Goal: Book appointment/travel/reservation

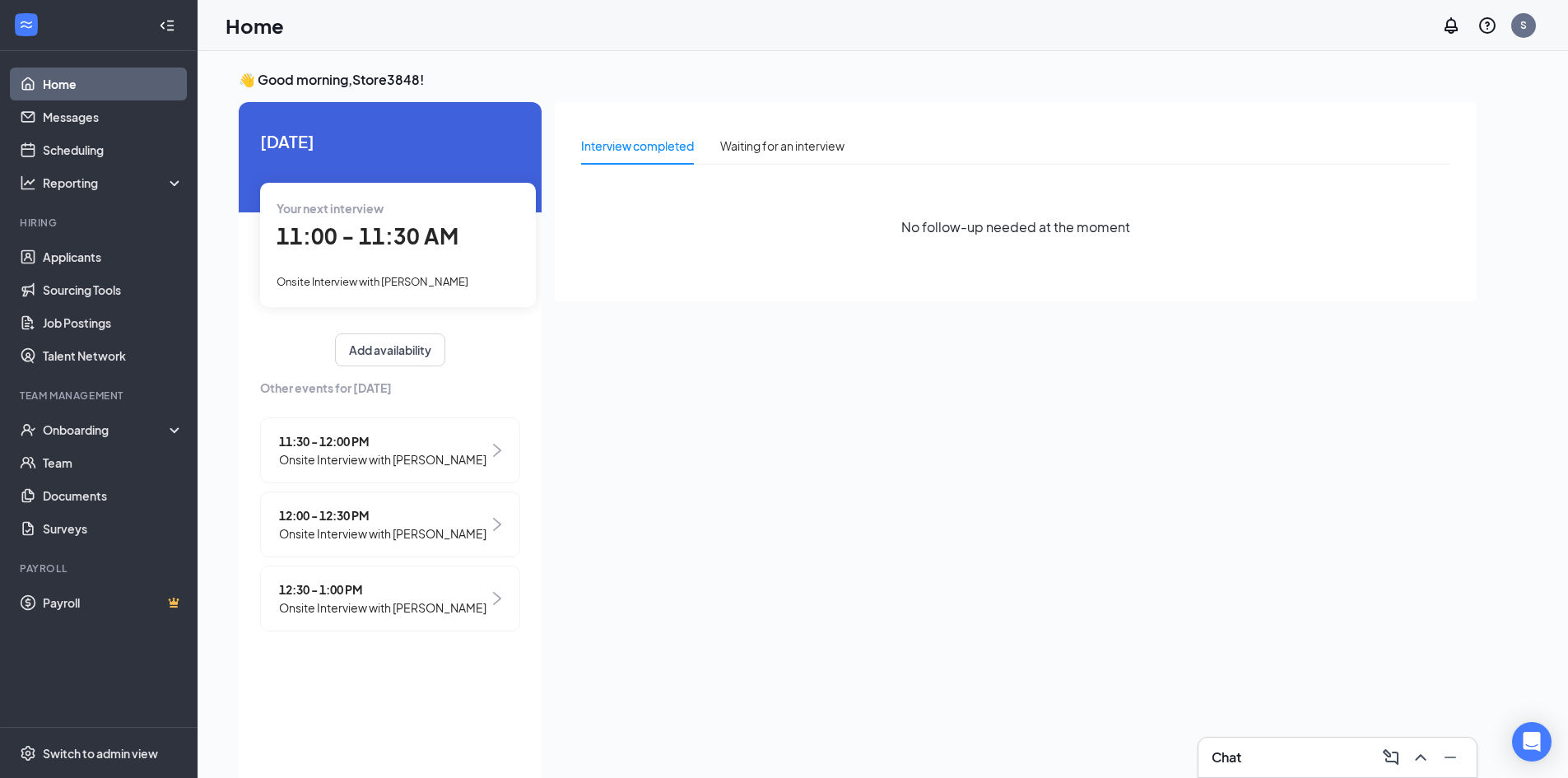
click at [385, 220] on div "11:00 - 11:30 AM" at bounding box center [397, 236] width 243 height 33
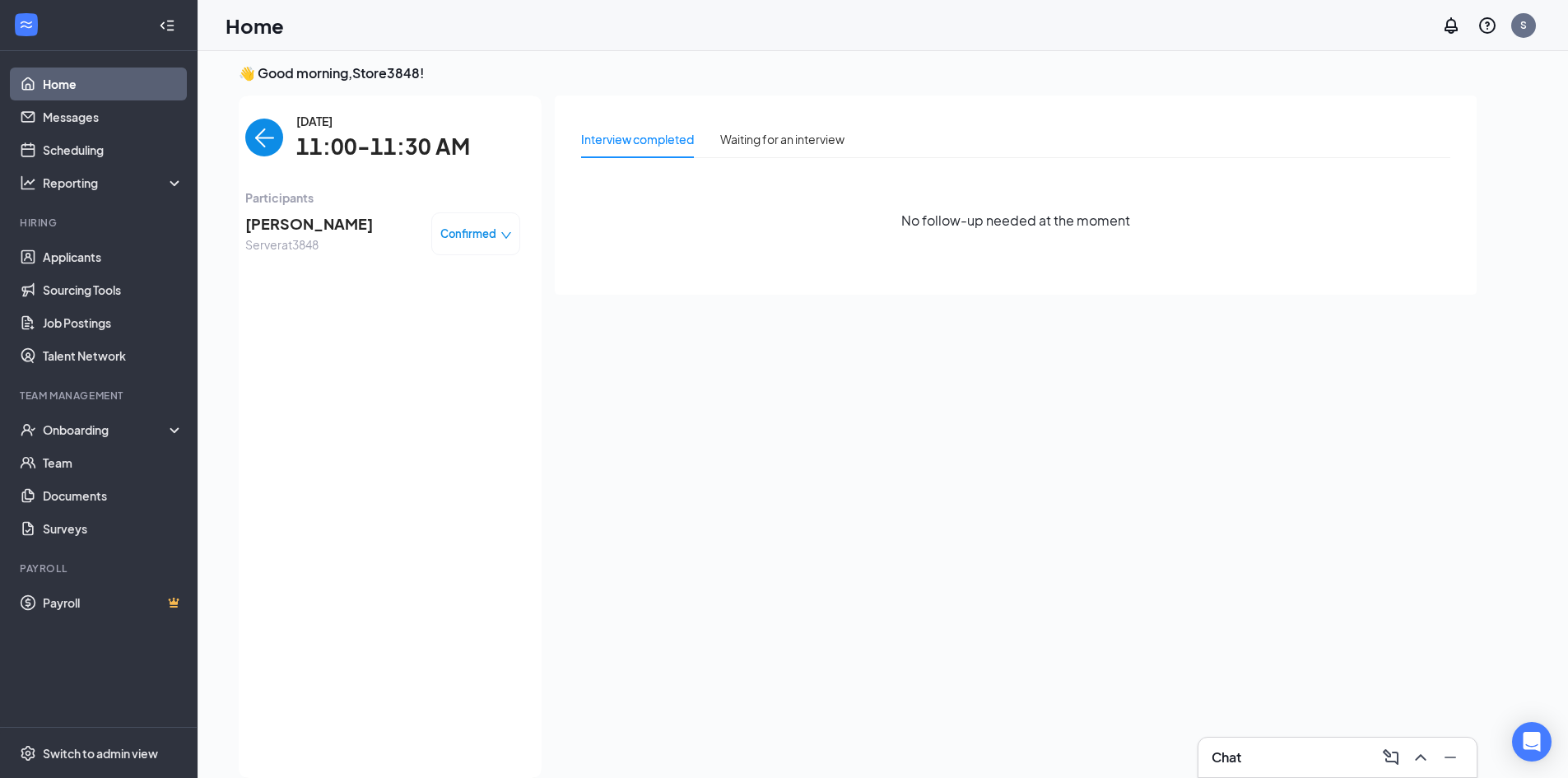
click at [466, 235] on span "Confirmed" at bounding box center [467, 233] width 56 height 16
click at [399, 365] on span "Cancel" at bounding box center [404, 365] width 39 height 18
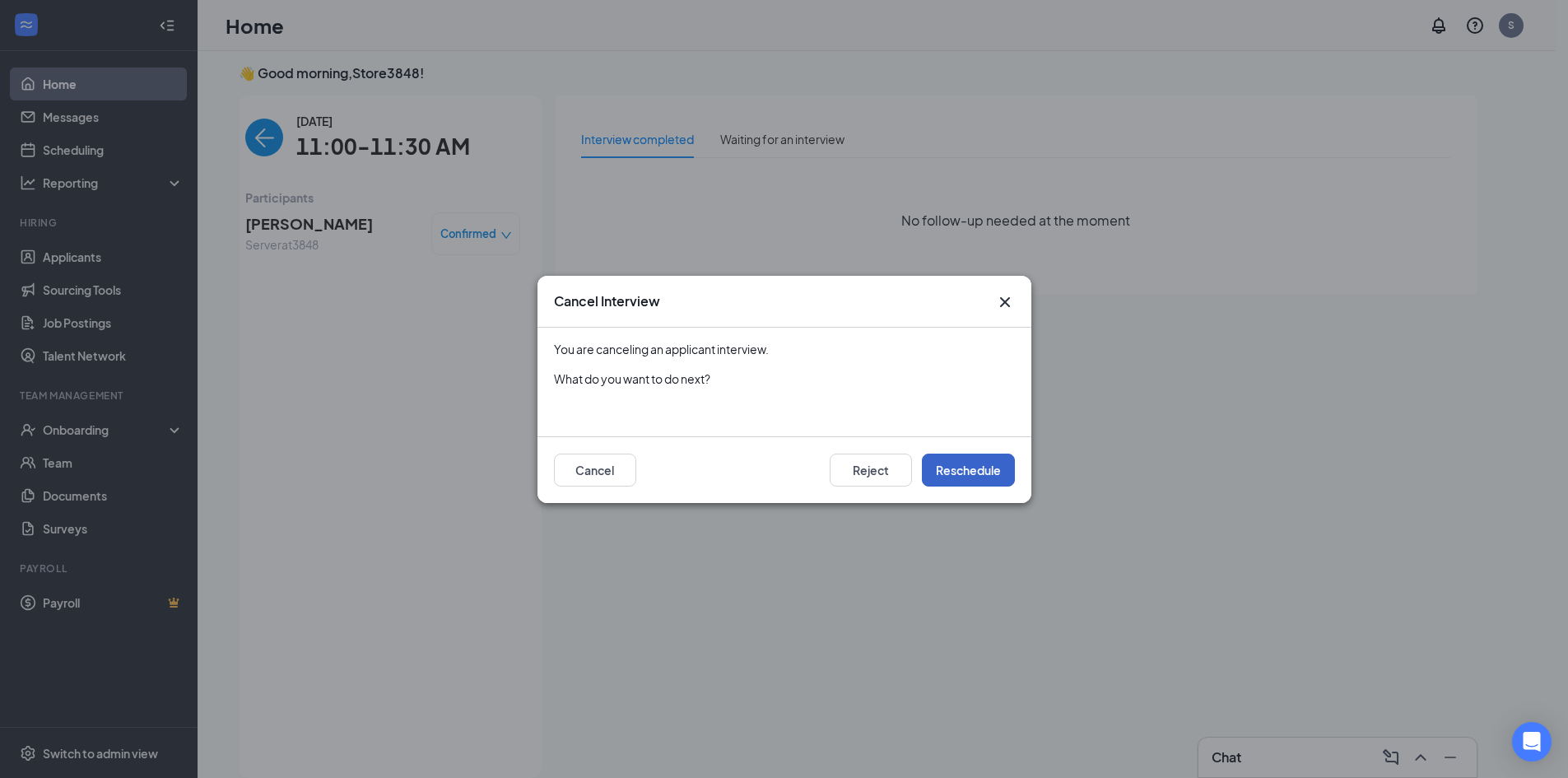
click at [980, 470] on button "Reschedule" at bounding box center [968, 470] width 93 height 33
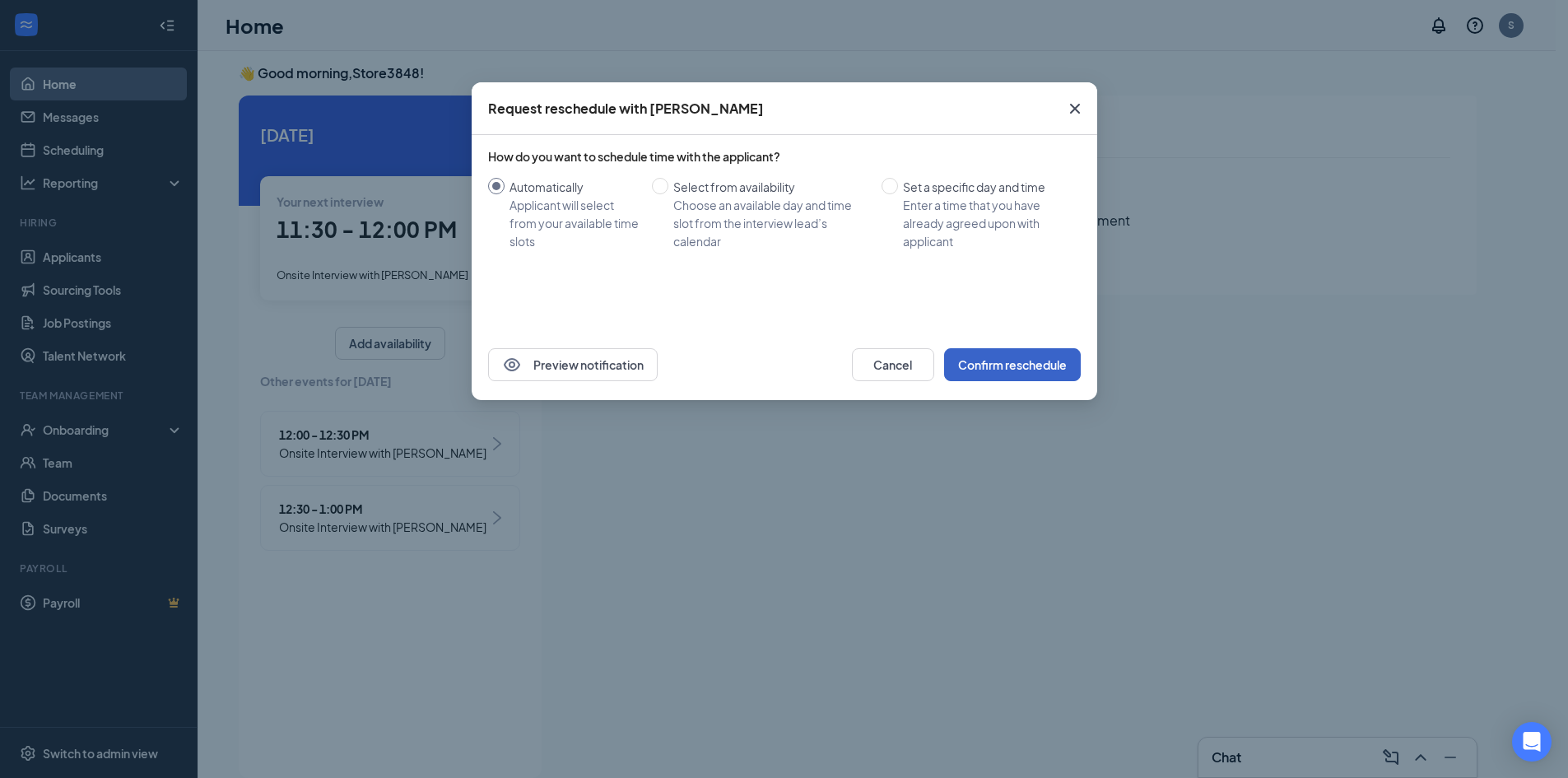
click at [1016, 364] on button "Confirm reschedule" at bounding box center [1012, 365] width 136 height 33
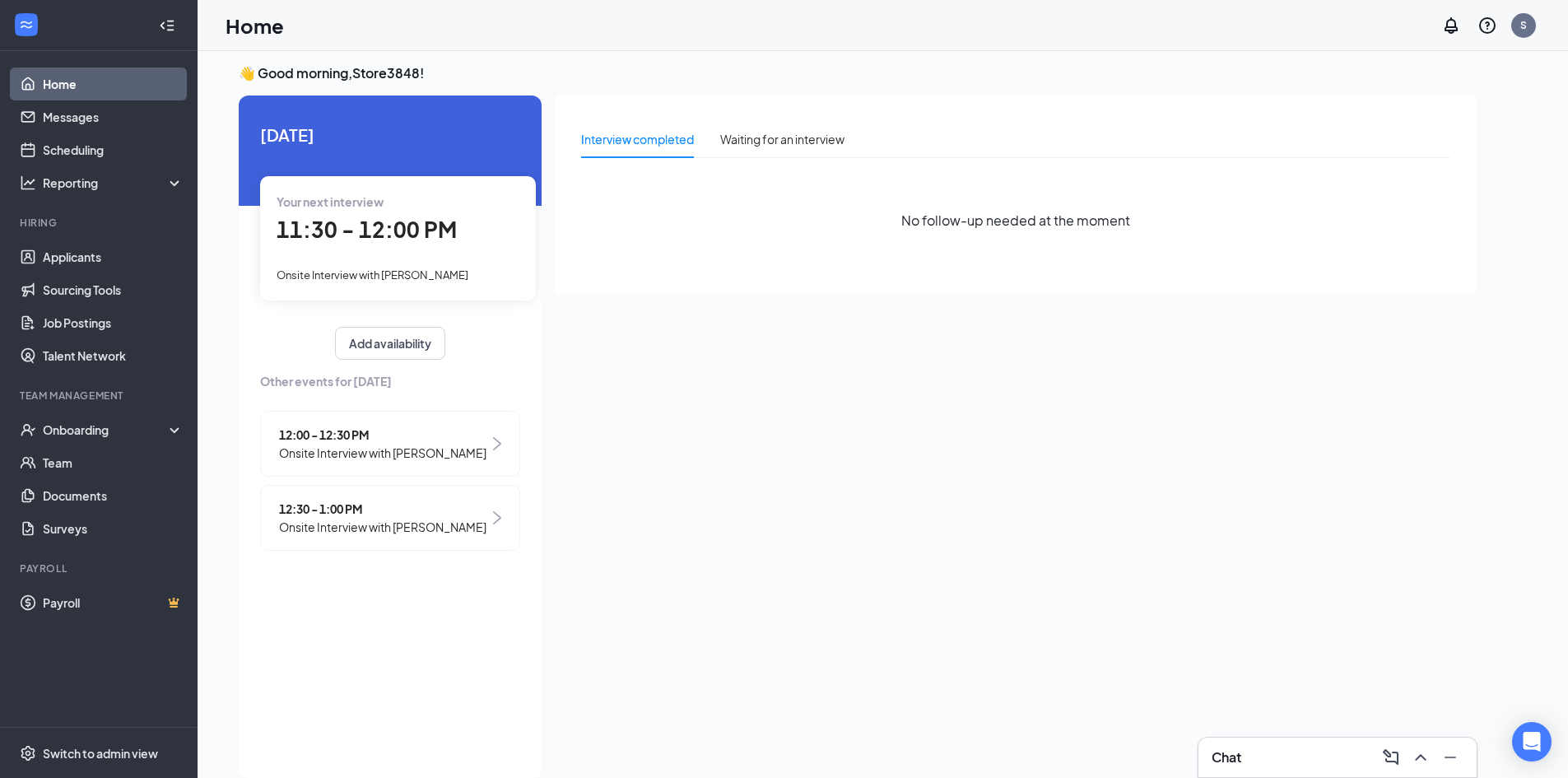
click at [419, 261] on div "Your next interview 11:30 - 12:00 PM Onsite Interview with [PERSON_NAME]" at bounding box center [398, 238] width 276 height 124
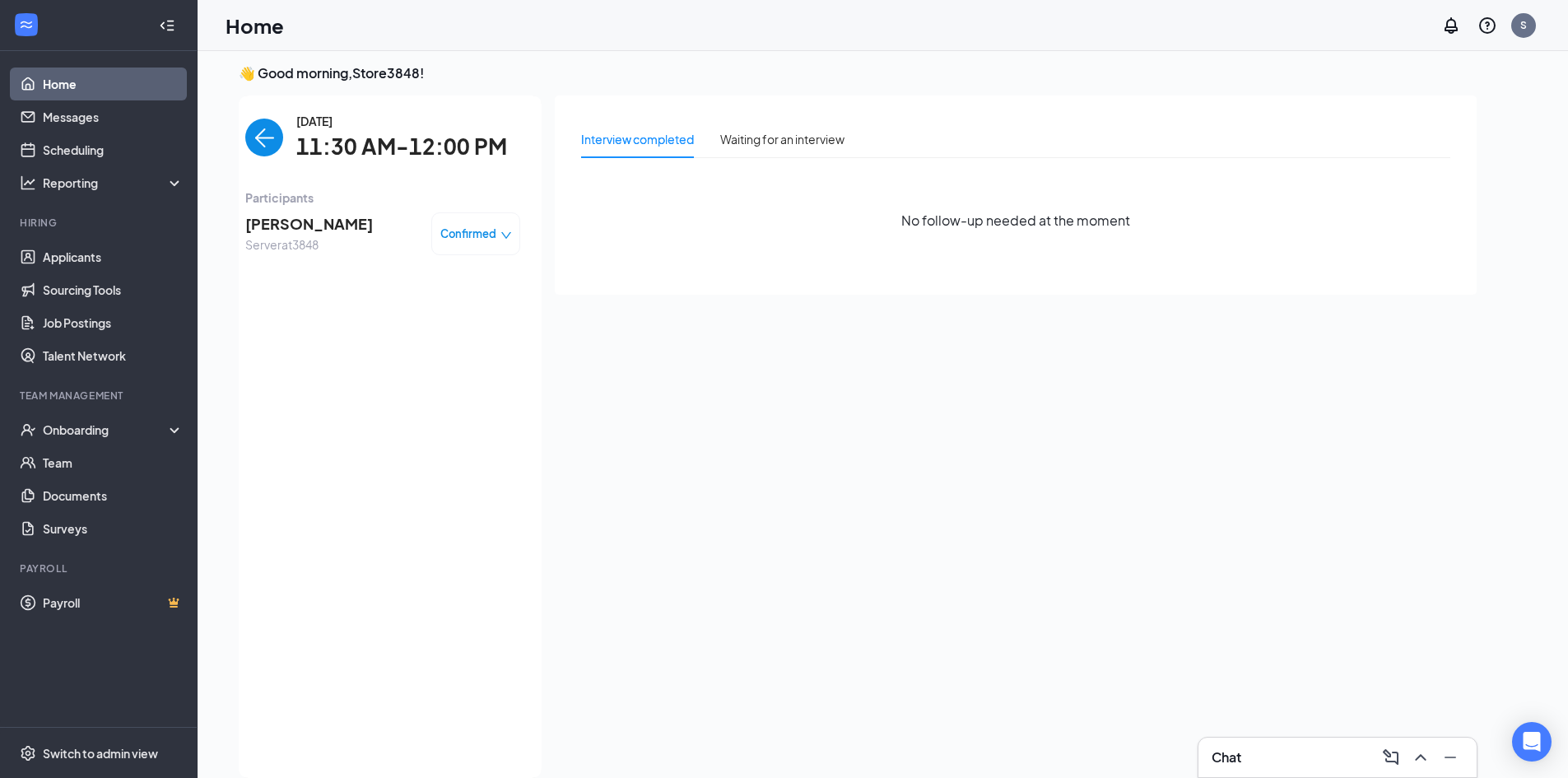
click at [468, 235] on span "Confirmed" at bounding box center [467, 233] width 56 height 16
click at [434, 287] on span "Request Reschedule" at bounding box center [441, 280] width 112 height 18
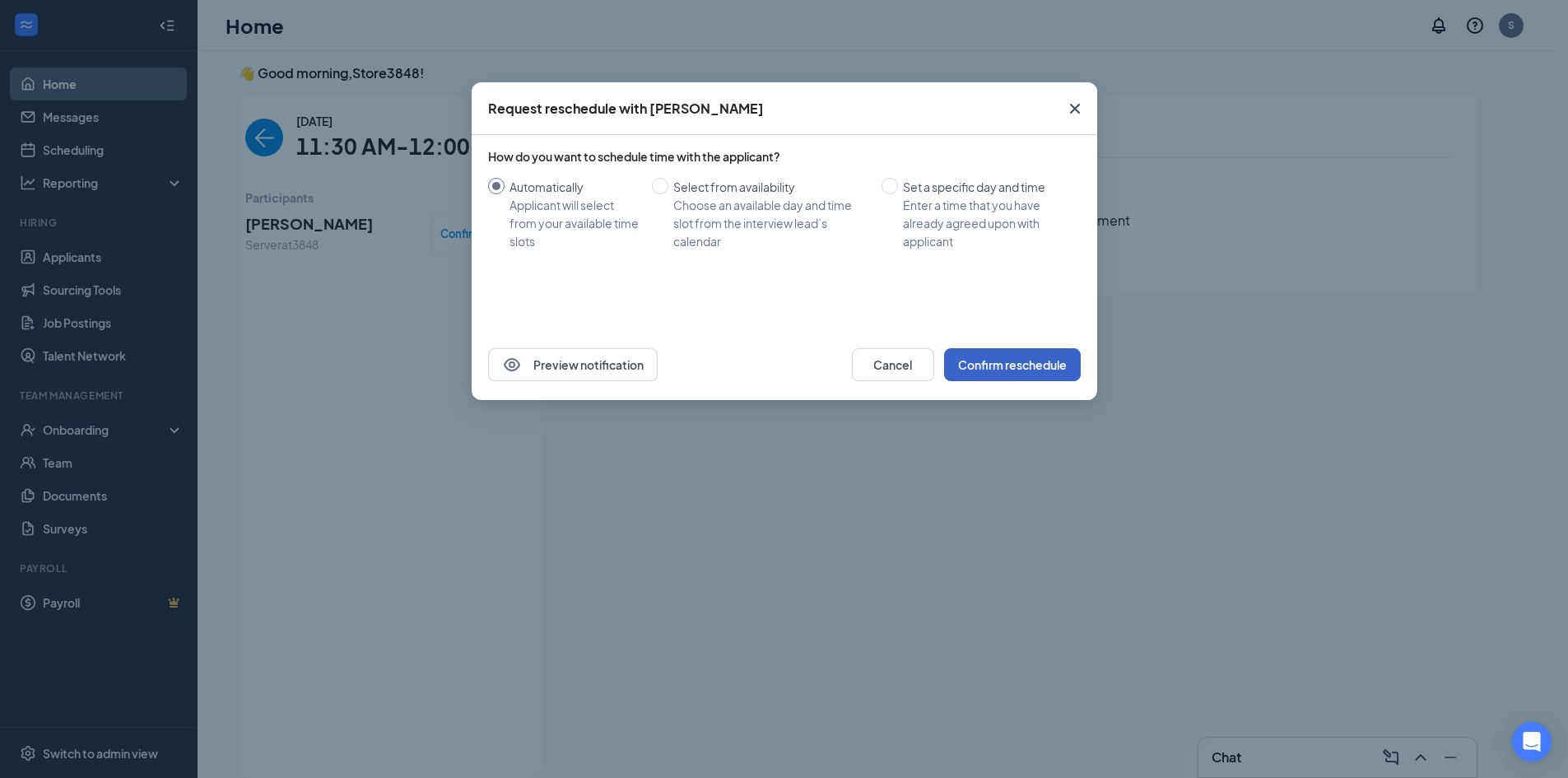
click at [1022, 373] on button "Confirm reschedule" at bounding box center [1012, 365] width 136 height 33
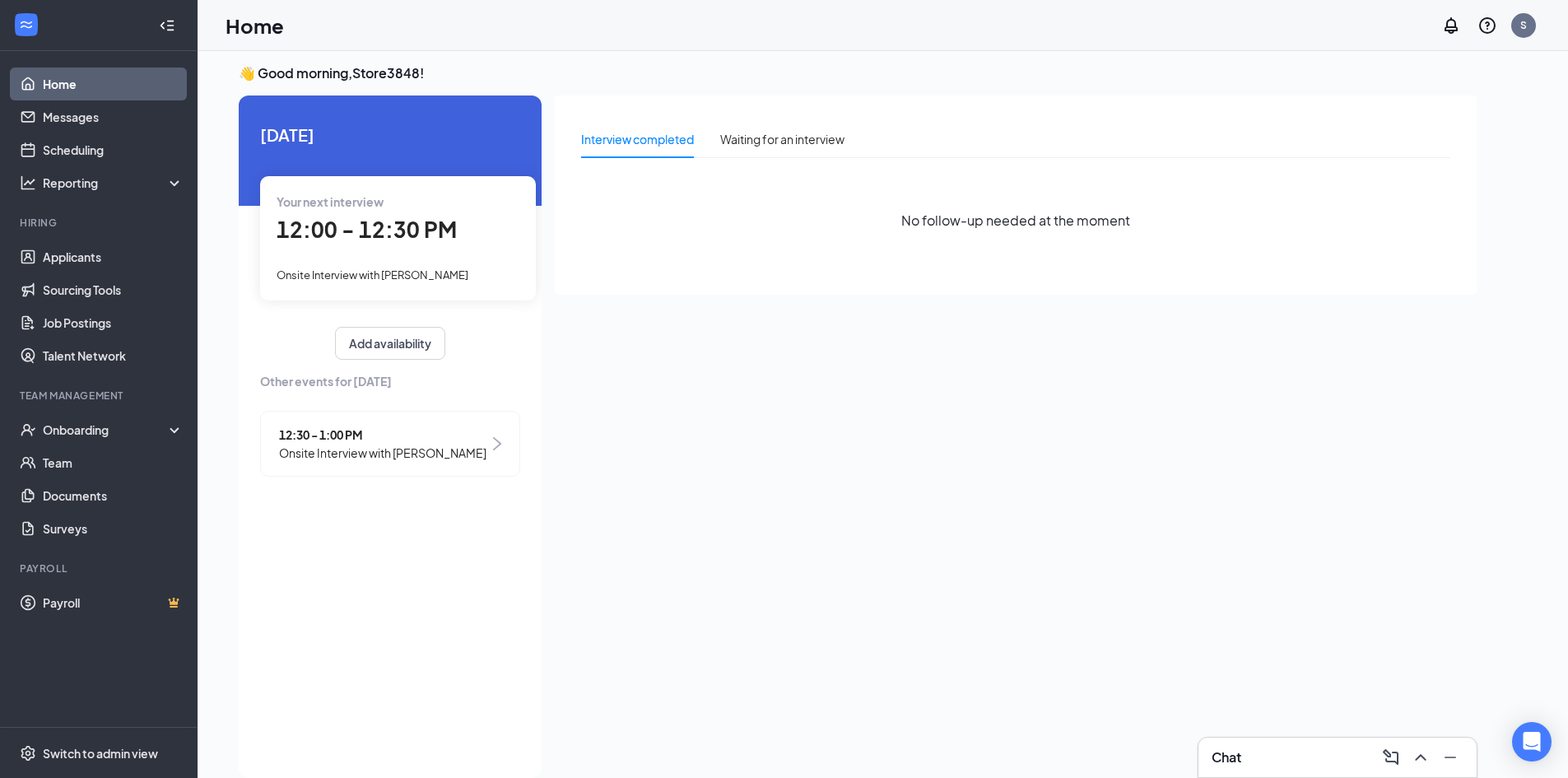
click at [431, 564] on div "[DATE] Your next interview 12:00 - 12:30 PM Onsite Interview with [PERSON_NAME]…" at bounding box center [389, 437] width 303 height 683
click at [45, 457] on link "Team" at bounding box center [113, 462] width 141 height 33
